Goal: Task Accomplishment & Management: Manage account settings

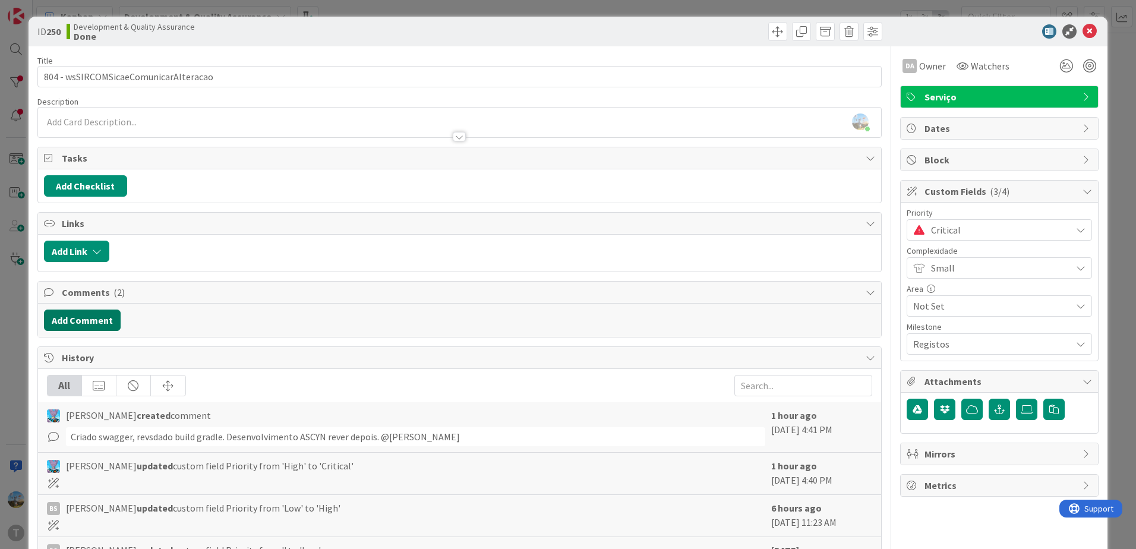
click at [91, 325] on button "Add Comment" at bounding box center [82, 319] width 77 height 21
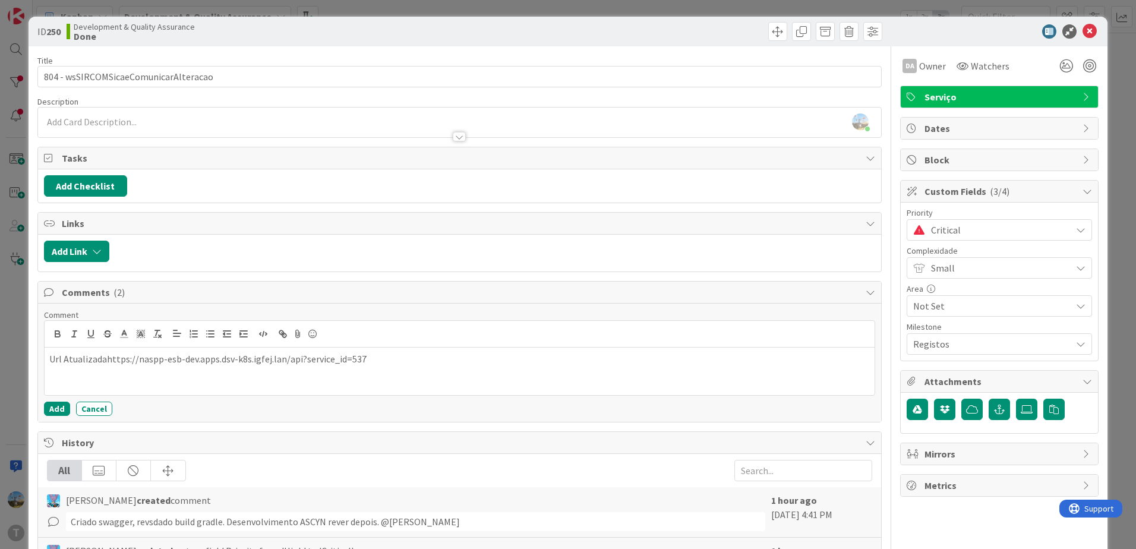
click at [105, 358] on p "Url Atualizadahttps://naspp-esb-dev.apps.dsv-k8s.igfej.lan/api?service_id=537" at bounding box center [459, 359] width 820 height 14
click at [51, 404] on button "Add" at bounding box center [57, 408] width 26 height 14
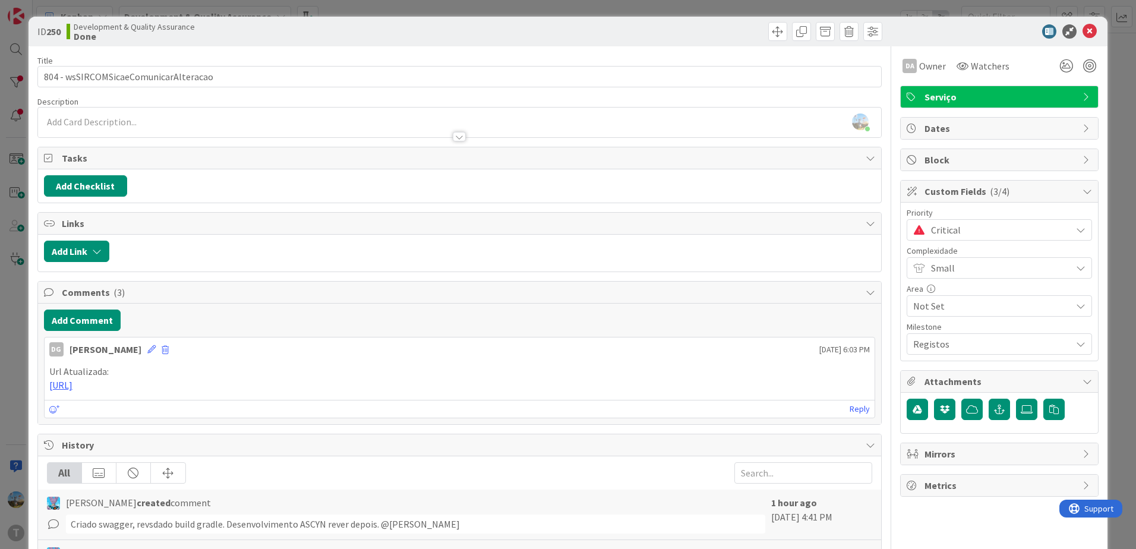
click at [946, 236] on span "Critical" at bounding box center [998, 230] width 134 height 17
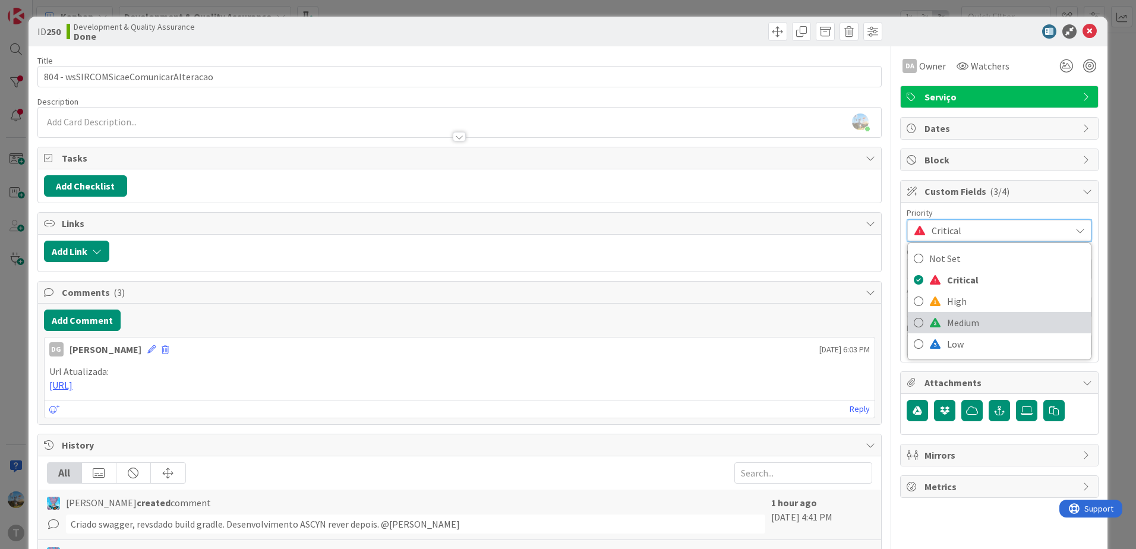
click at [948, 314] on span "Medium" at bounding box center [1016, 323] width 138 height 18
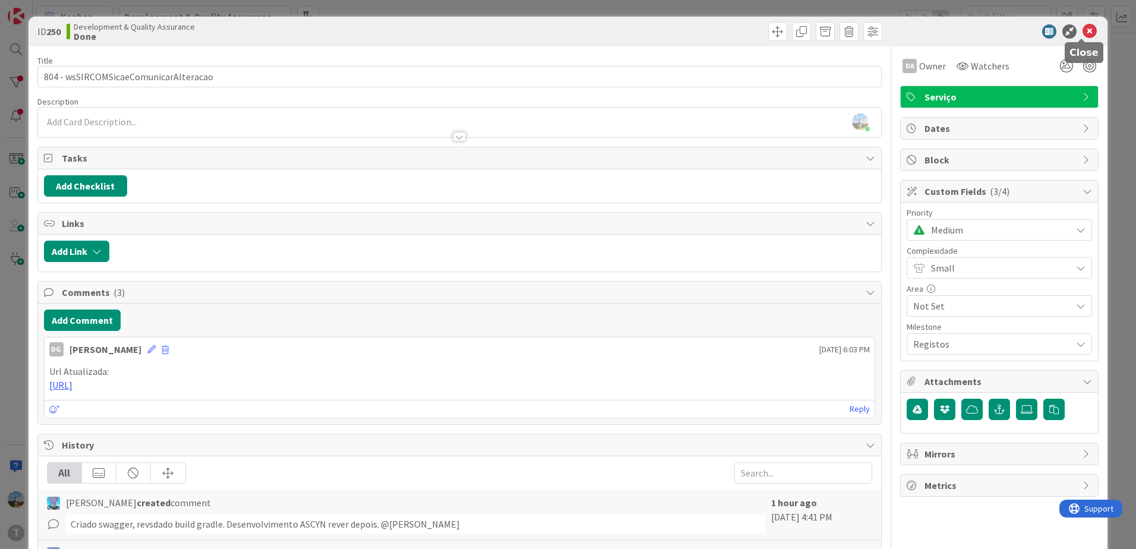
click at [1082, 31] on icon at bounding box center [1089, 31] width 14 height 14
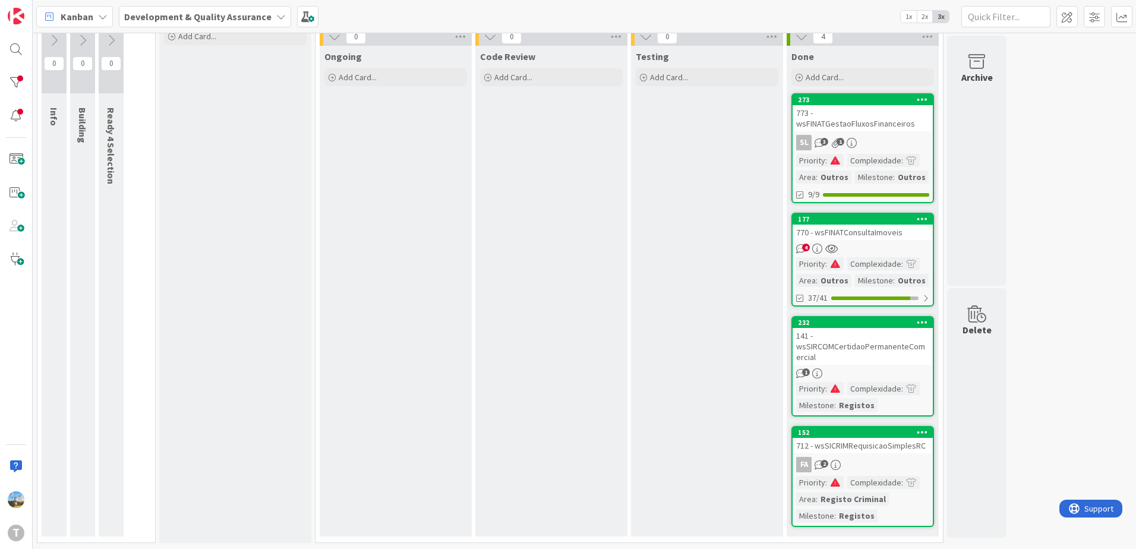
click at [437, 312] on div "Ongoing Add Card..." at bounding box center [396, 291] width 152 height 491
click at [871, 456] on link "152 712 - wsSICRIMRequisicaoSimplesRC FA 2 Priority : Complexidade : Area : Reg…" at bounding box center [862, 476] width 143 height 101
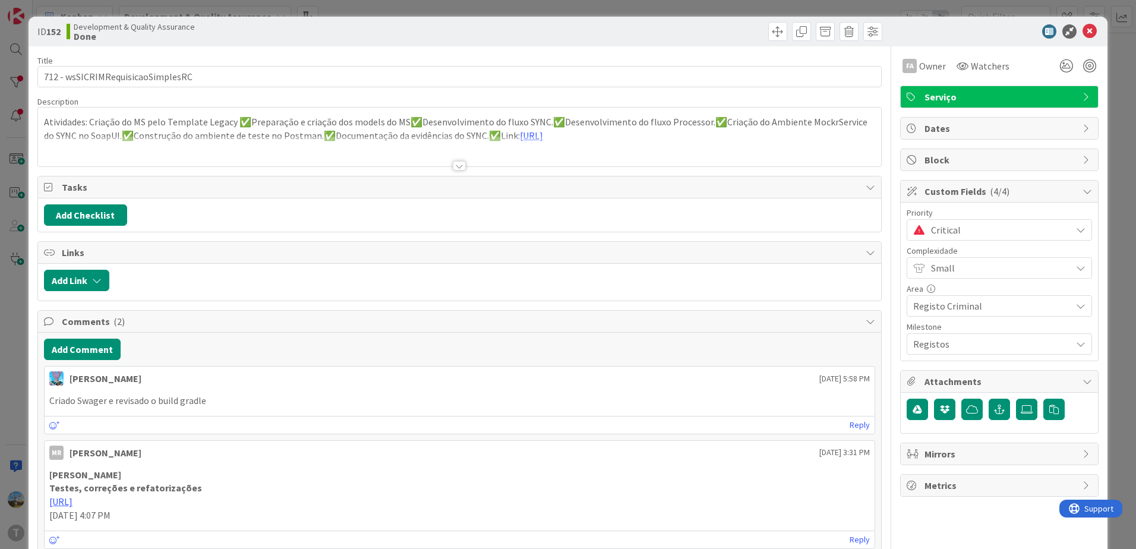
click at [453, 166] on div at bounding box center [459, 166] width 13 height 10
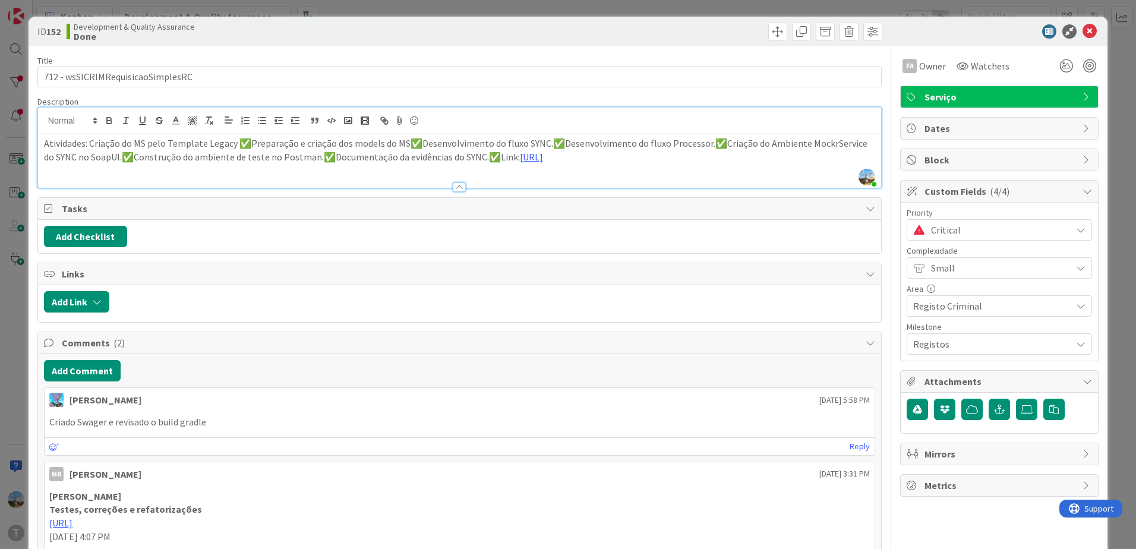
click at [459, 189] on div at bounding box center [459, 187] width 13 height 10
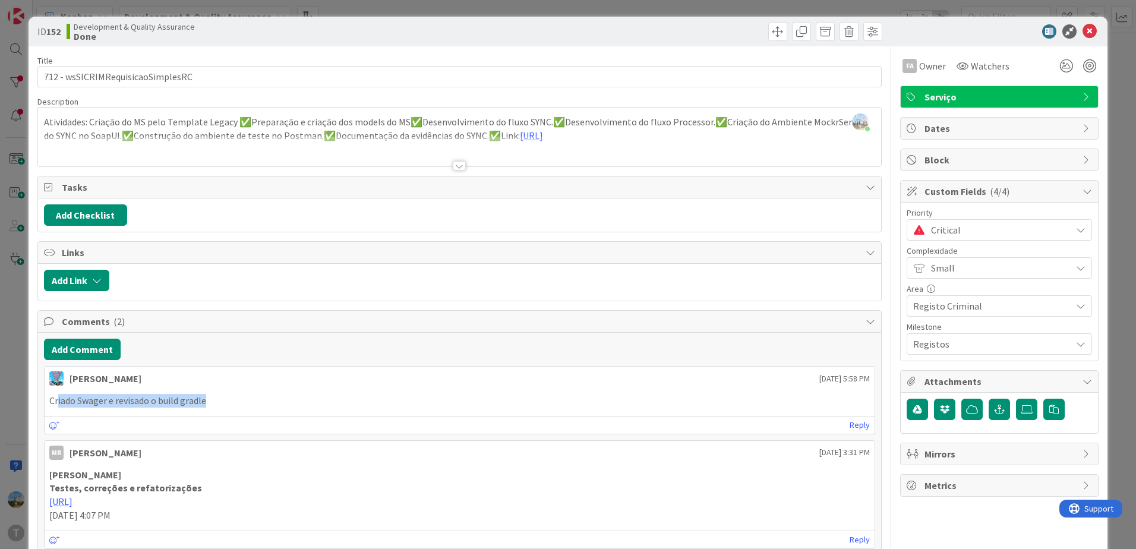
drag, startPoint x: 59, startPoint y: 400, endPoint x: 214, endPoint y: 400, distance: 155.6
click at [214, 400] on p "Criado Swager e revisado o build gradle" at bounding box center [459, 401] width 820 height 14
click at [387, 148] on div at bounding box center [459, 151] width 843 height 30
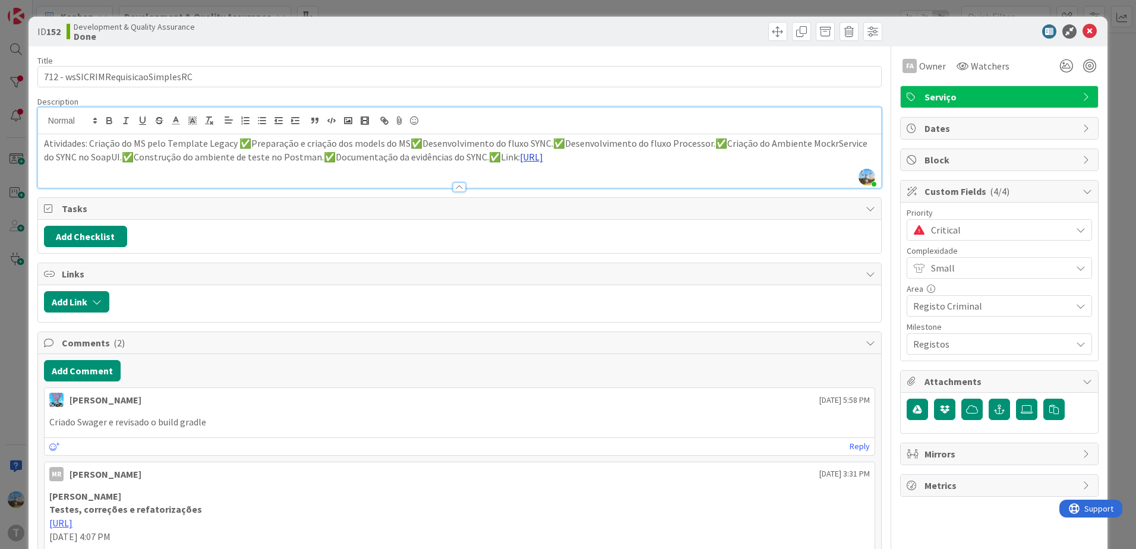
click at [520, 163] on link "[URL]" at bounding box center [531, 157] width 23 height 12
click at [261, 189] on link "[URL]" at bounding box center [252, 192] width 20 height 15
click at [90, 367] on button "Add Comment" at bounding box center [82, 370] width 77 height 21
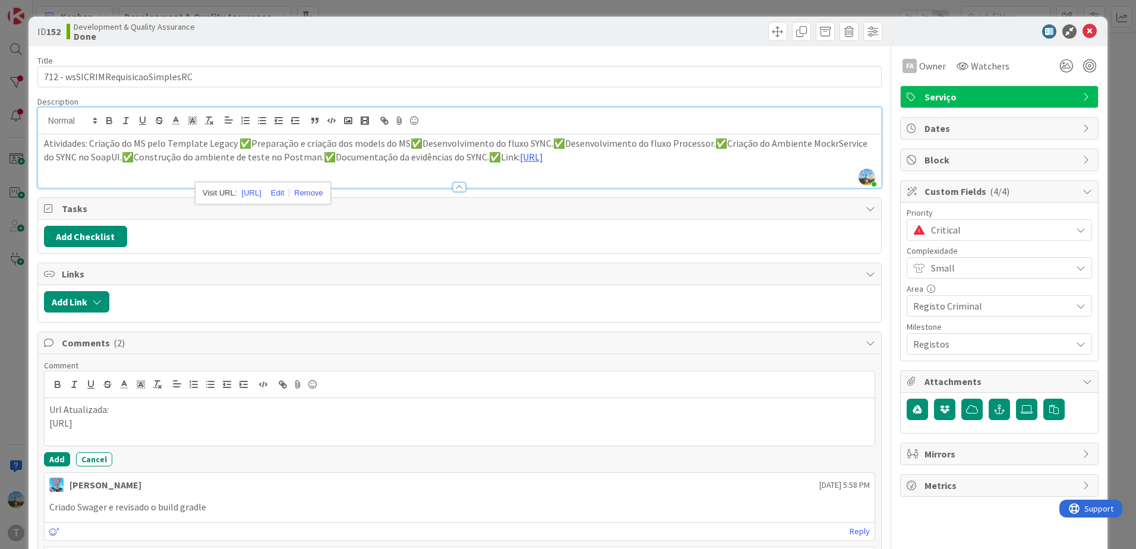
click at [48, 422] on div "Url Atualizada: [URL]" at bounding box center [460, 422] width 830 height 48
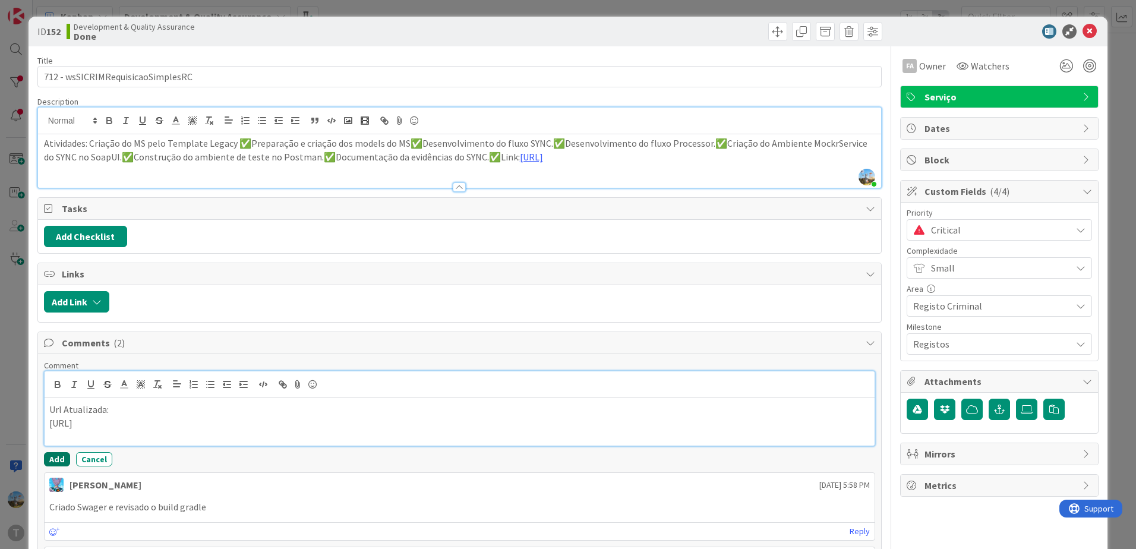
click at [64, 454] on button "Add" at bounding box center [57, 459] width 26 height 14
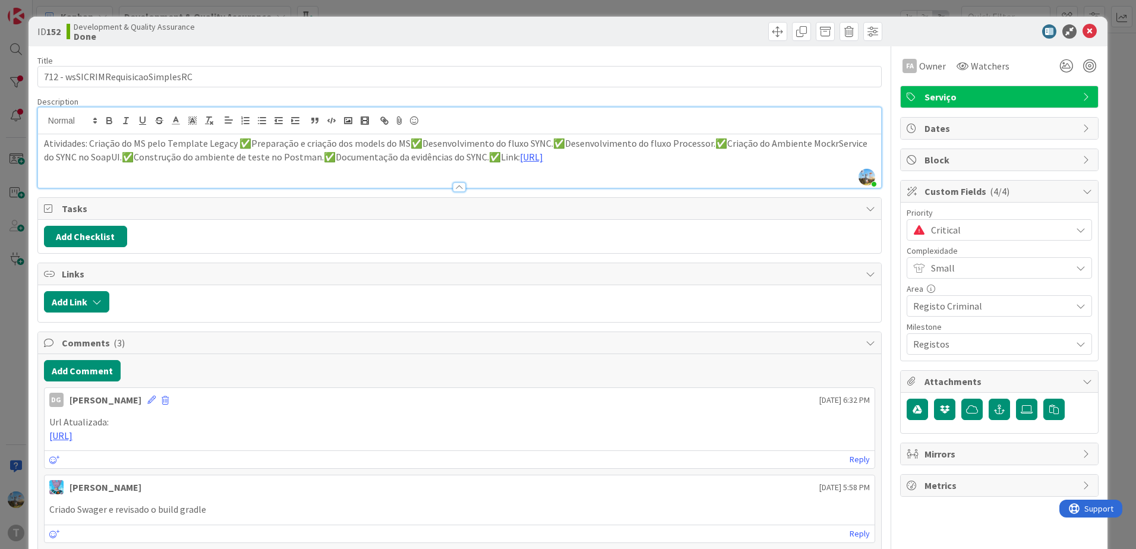
click at [948, 240] on div "Critical" at bounding box center [998, 229] width 185 height 21
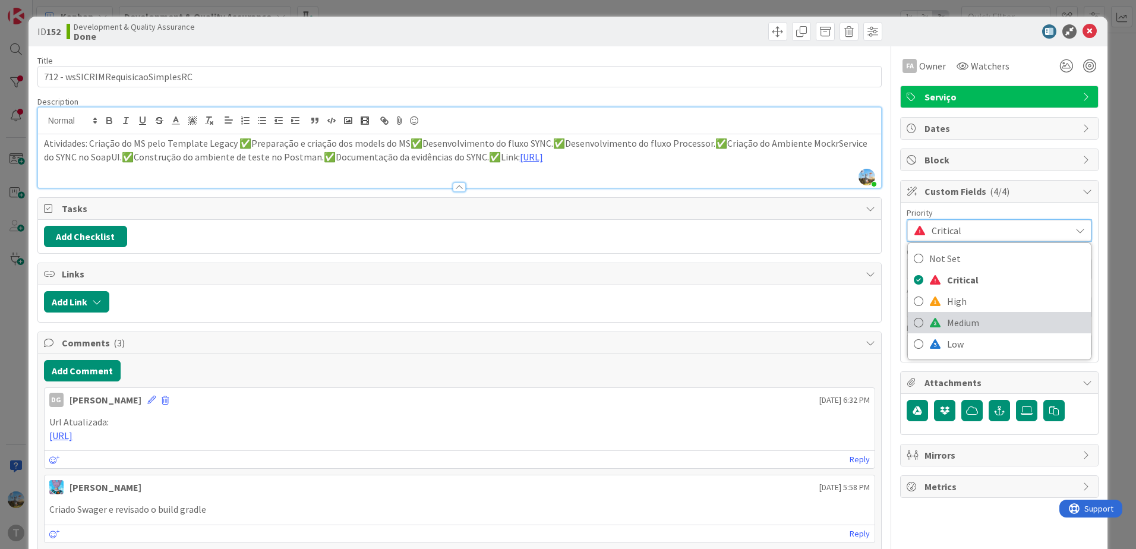
click at [947, 320] on span "Medium" at bounding box center [1016, 323] width 138 height 18
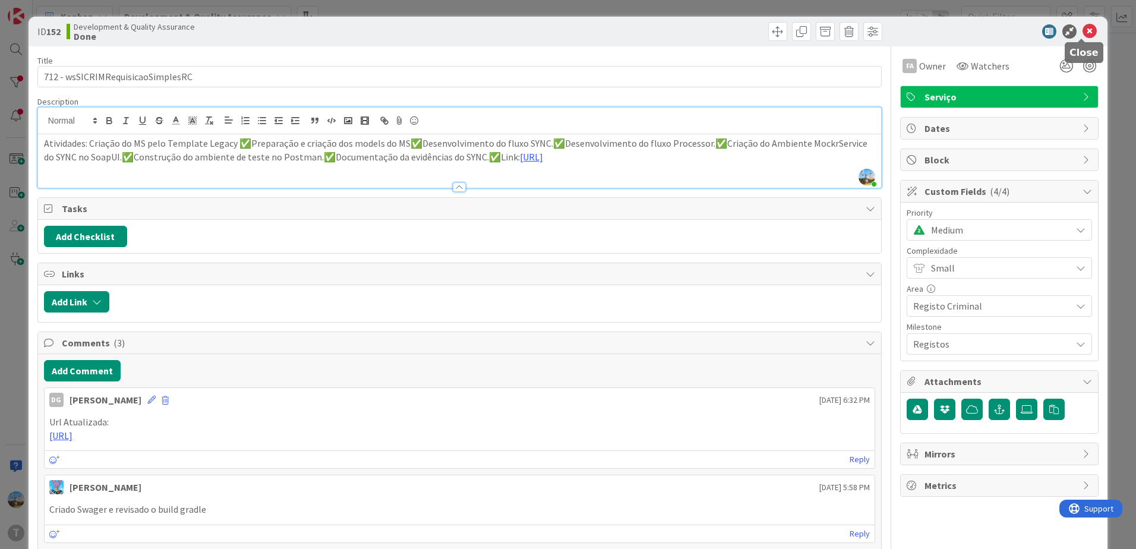
click at [1082, 29] on icon at bounding box center [1089, 31] width 14 height 14
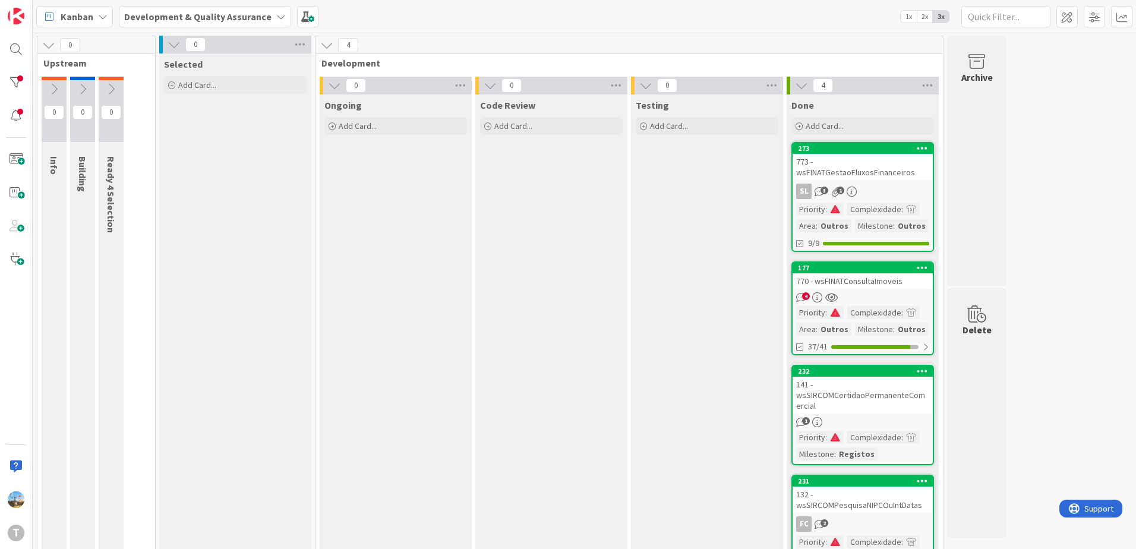
scroll to position [43, 0]
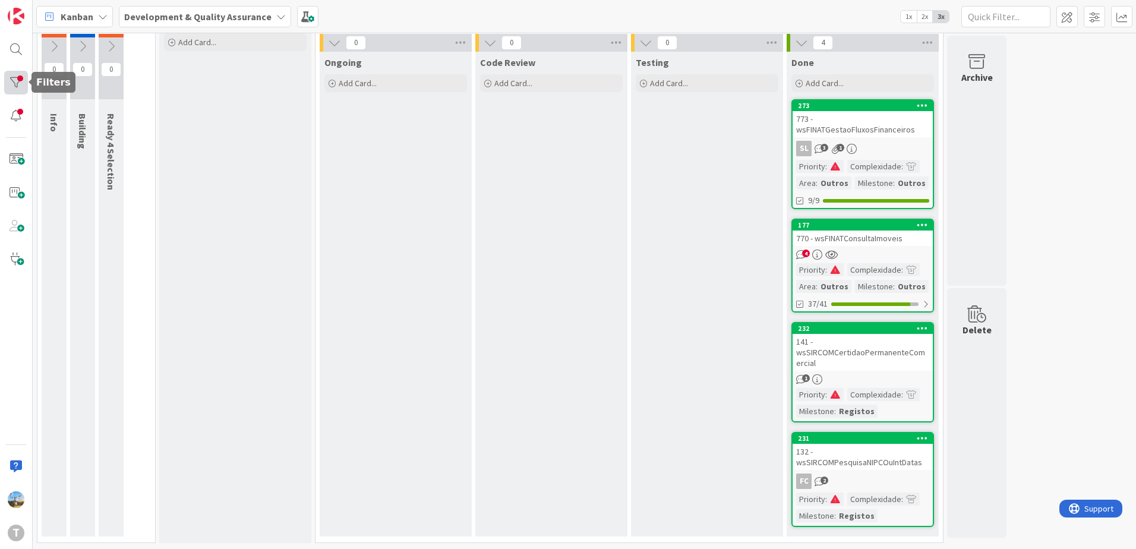
click at [11, 78] on div at bounding box center [16, 83] width 24 height 24
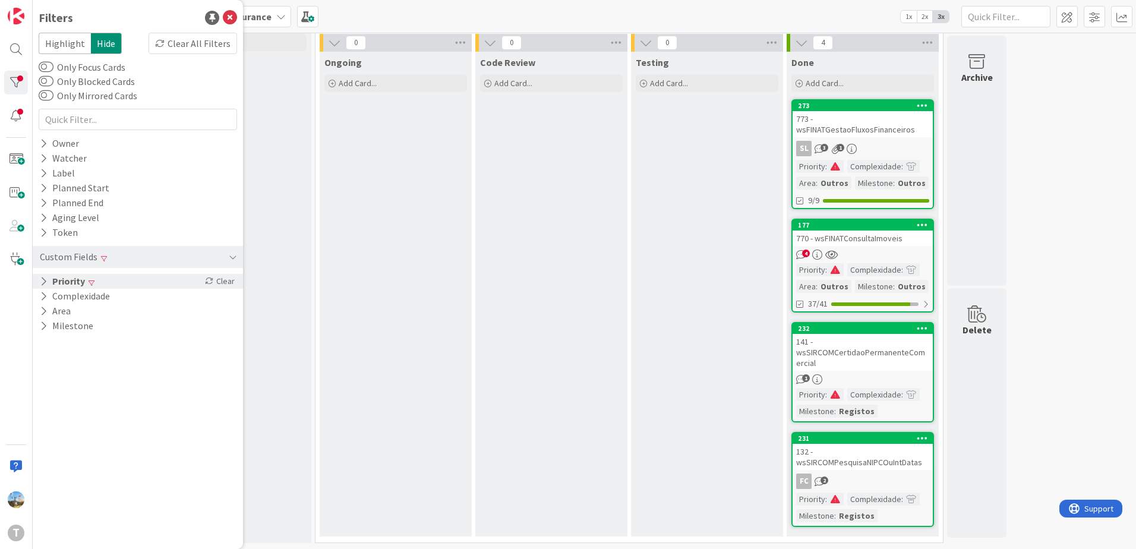
click at [139, 282] on div "Priority Clear" at bounding box center [138, 281] width 210 height 15
click at [93, 325] on span "Medium" at bounding box center [79, 329] width 46 height 15
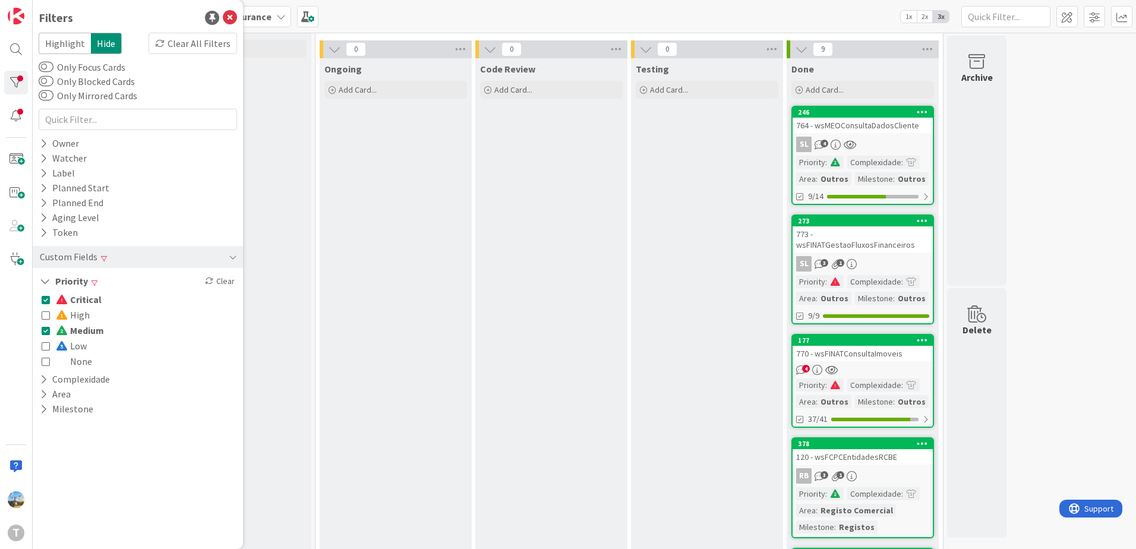
scroll to position [0, 0]
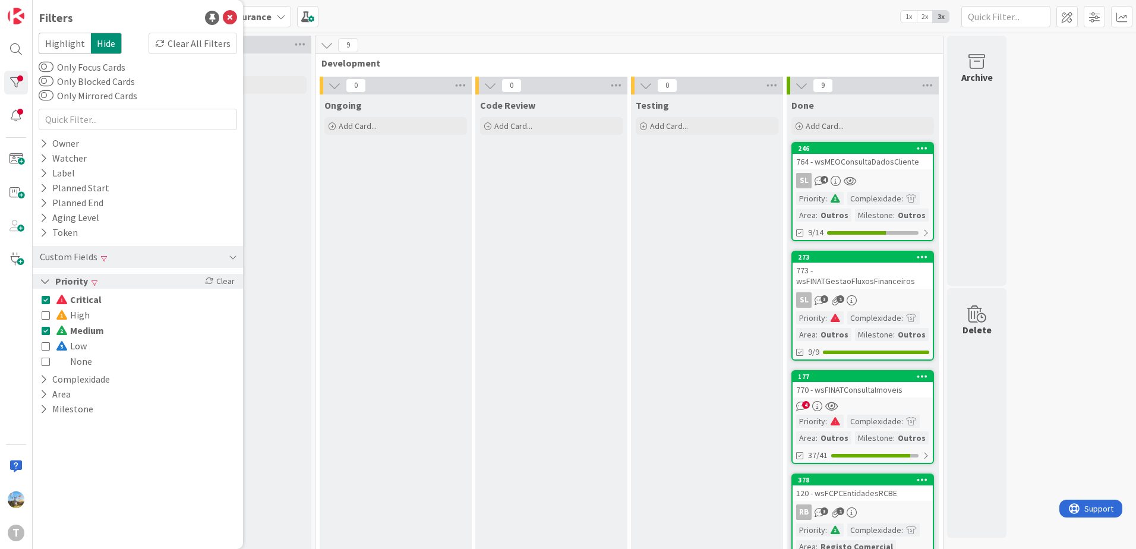
click at [202, 277] on div "Priority Clear" at bounding box center [138, 281] width 210 height 15
click at [71, 284] on button "Priority" at bounding box center [63, 281] width 48 height 15
click at [79, 294] on span "Critical" at bounding box center [79, 299] width 46 height 15
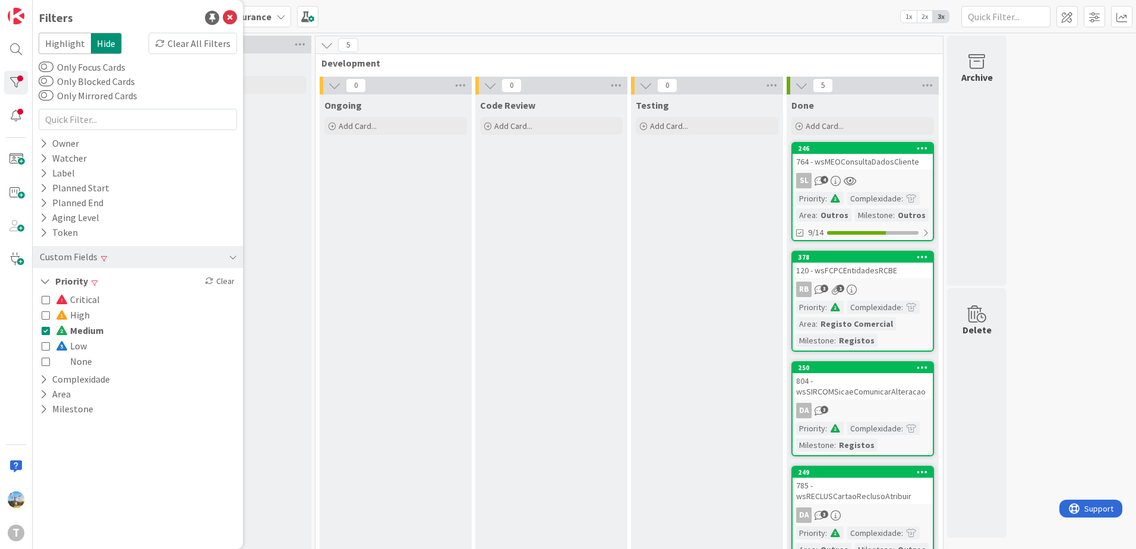
click at [74, 329] on span "Medium" at bounding box center [80, 329] width 48 height 15
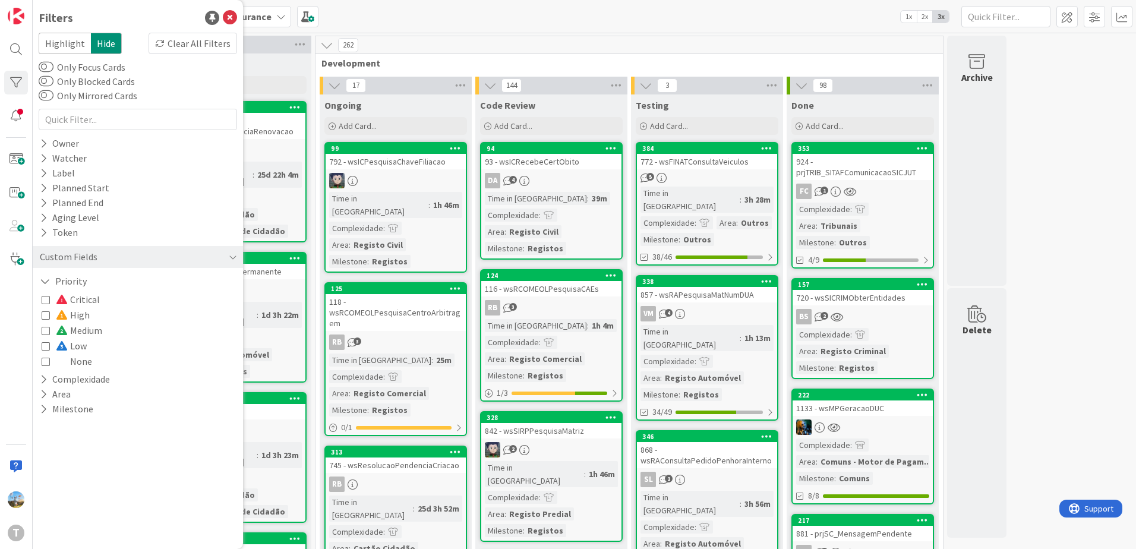
click at [74, 346] on span "Low" at bounding box center [71, 345] width 31 height 15
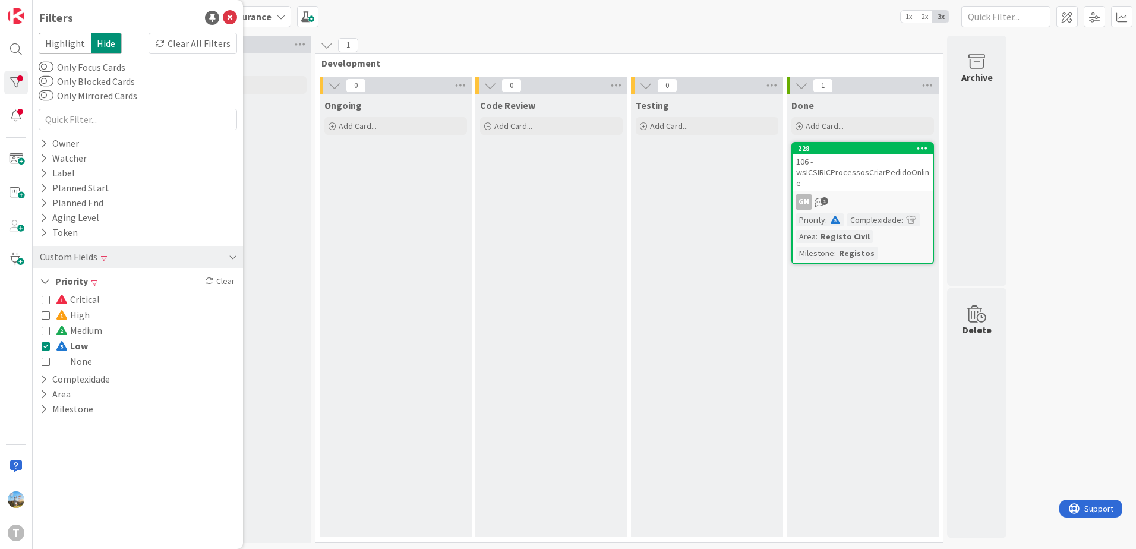
click at [74, 346] on span "Low" at bounding box center [72, 345] width 32 height 15
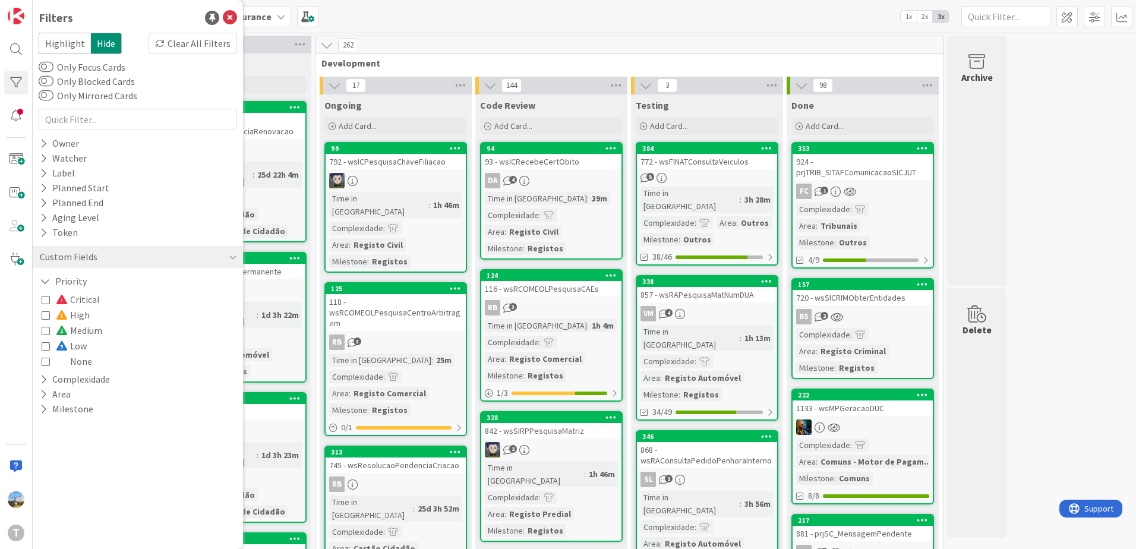
click at [75, 315] on span "High" at bounding box center [73, 314] width 34 height 15
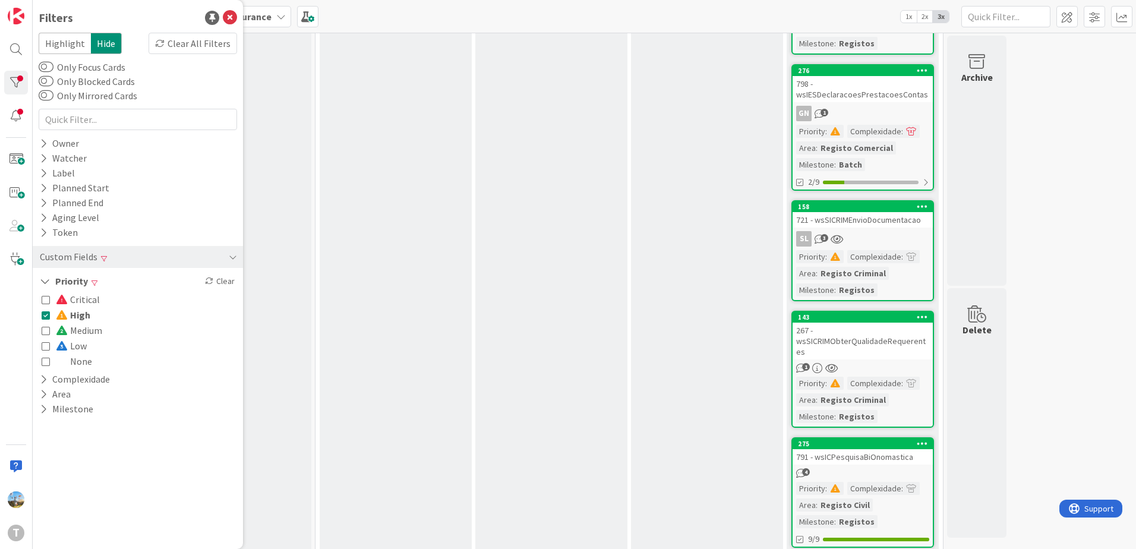
scroll to position [766, 0]
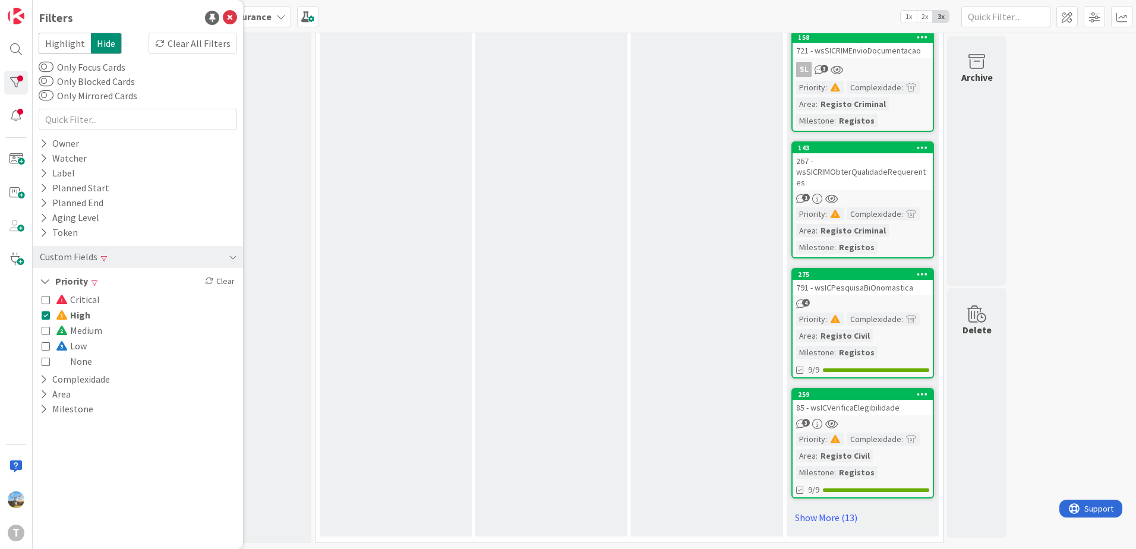
drag, startPoint x: 66, startPoint y: 312, endPoint x: 72, endPoint y: 308, distance: 7.7
click at [66, 312] on span at bounding box center [63, 315] width 14 height 10
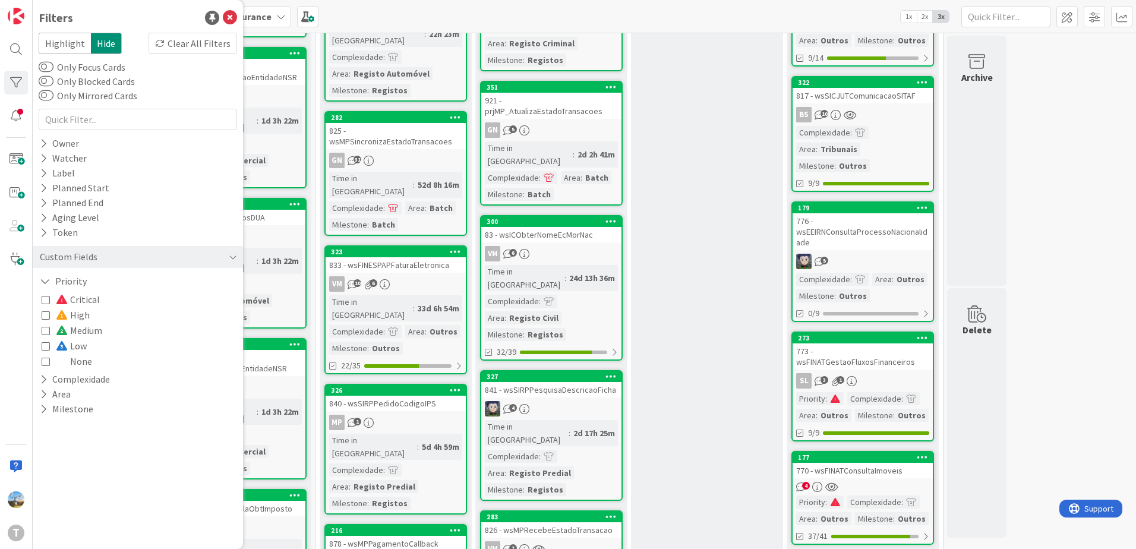
click at [85, 299] on span "Critical" at bounding box center [78, 299] width 44 height 15
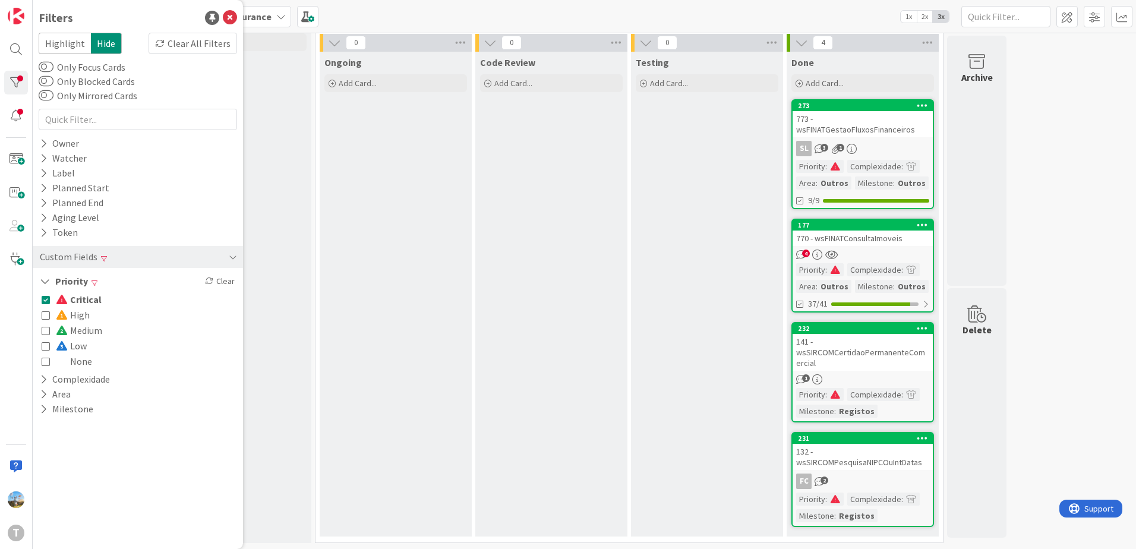
click at [867, 468] on div "132 - wsSIRCOMPesquisaNIPCOuIntDatas" at bounding box center [862, 457] width 140 height 26
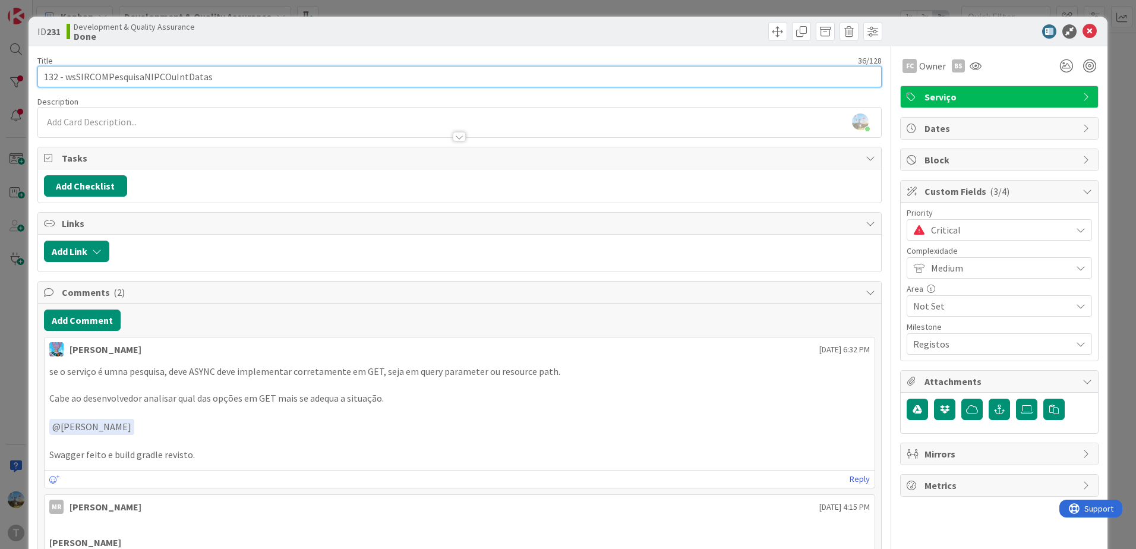
drag, startPoint x: 233, startPoint y: 80, endPoint x: 67, endPoint y: 75, distance: 167.0
click at [67, 75] on input "132 - wsSIRCOMPesquisaNIPCOuIntDatas" at bounding box center [459, 76] width 844 height 21
